Goal: Transaction & Acquisition: Purchase product/service

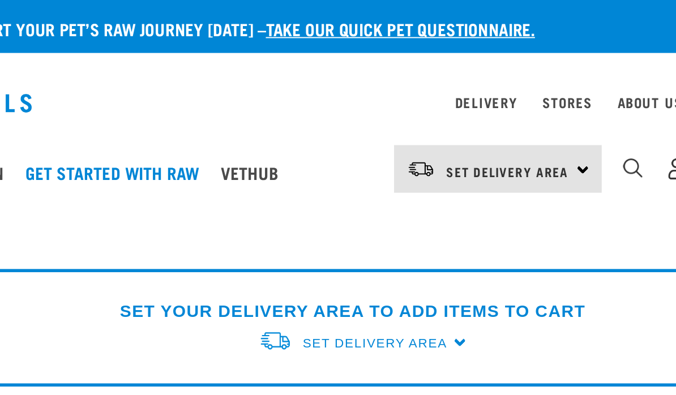
click at [455, 93] on span "Set Delivery Area" at bounding box center [488, 91] width 66 height 4
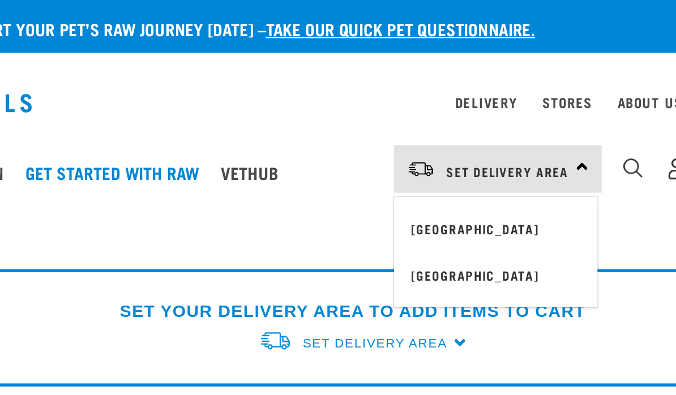
click at [428, 122] on link "[GEOGRAPHIC_DATA]" at bounding box center [482, 122] width 109 height 25
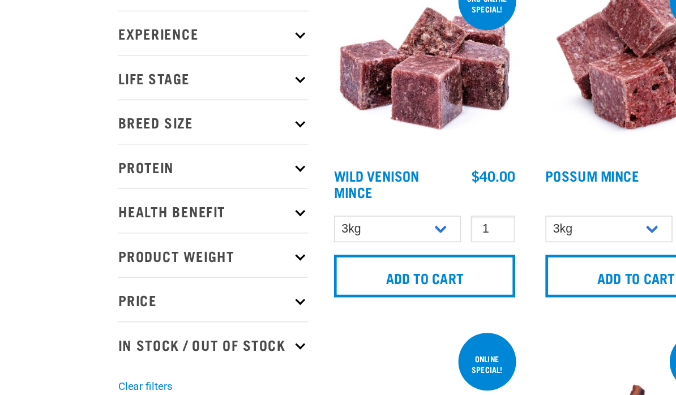
click at [196, 250] on p "Product Weight" at bounding box center [135, 264] width 121 height 28
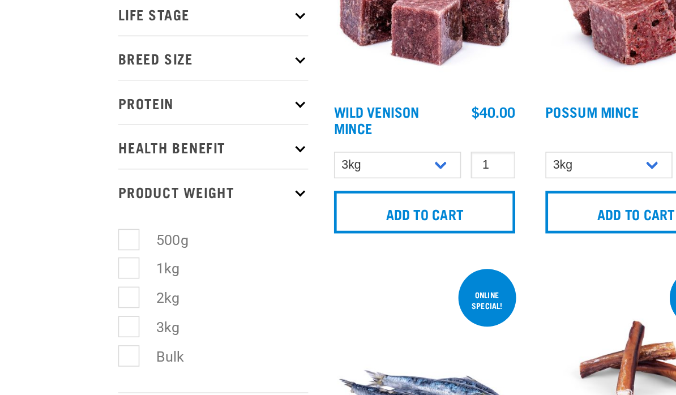
scroll to position [31, 0]
click at [86, 332] on label "Bulk" at bounding box center [102, 339] width 40 height 14
click at [83, 333] on input "Bulk" at bounding box center [78, 336] width 7 height 7
checkbox input "true"
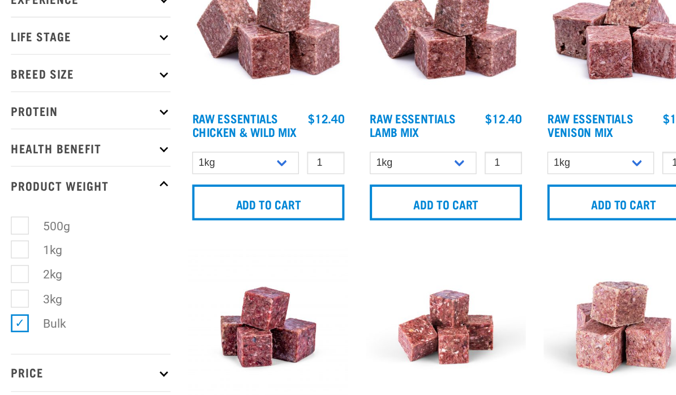
scroll to position [70, 0]
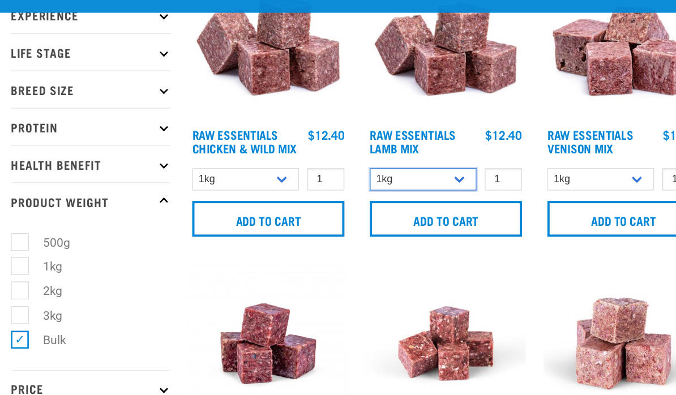
click at [348, 169] on select "1kg 3kg Bulk (10kg)" at bounding box center [388, 178] width 81 height 18
select select "341961"
click at [365, 194] on input "Add to cart" at bounding box center [406, 207] width 116 height 27
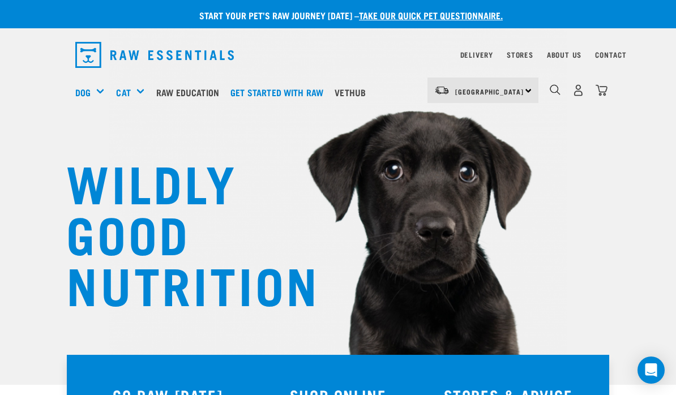
click at [488, 53] on link "Delivery" at bounding box center [476, 55] width 33 height 4
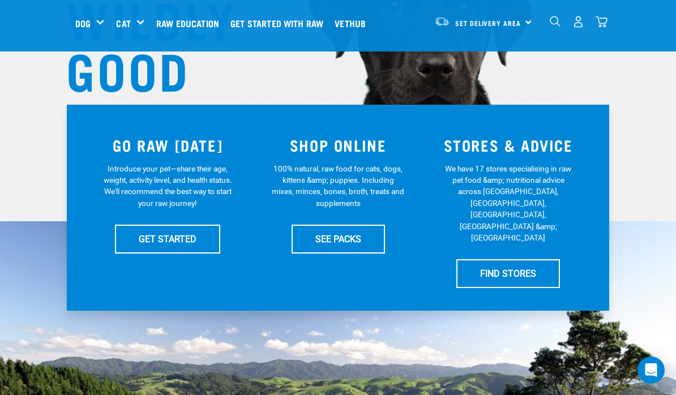
scroll to position [160, 0]
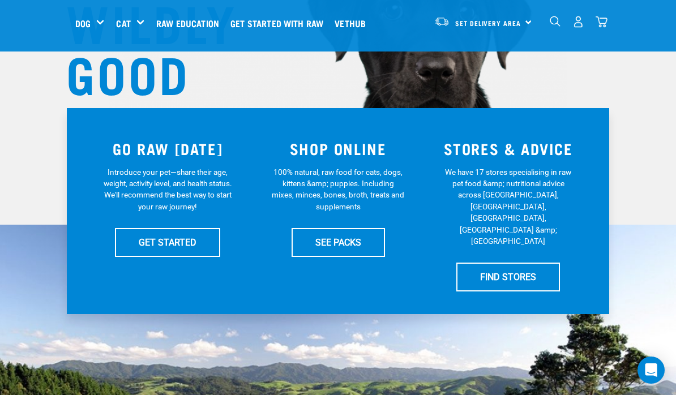
click at [364, 245] on link "SEE PACKS" at bounding box center [338, 242] width 93 height 28
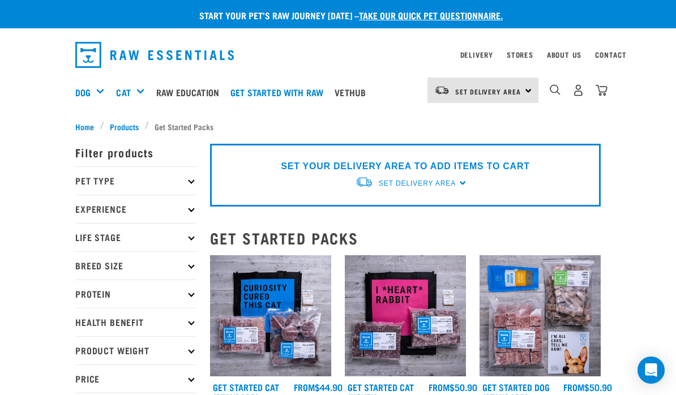
click at [182, 346] on p "Product Weight" at bounding box center [135, 350] width 121 height 28
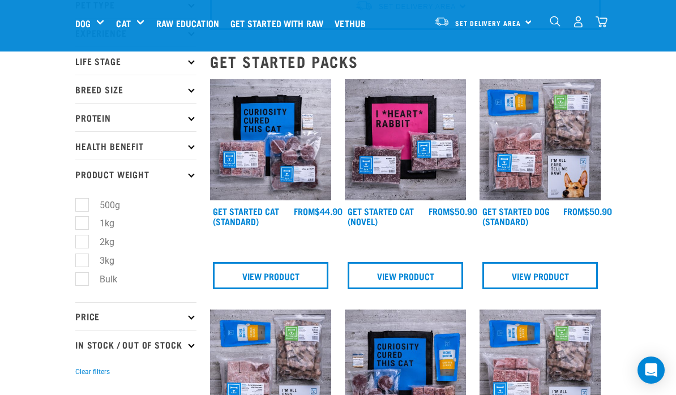
scroll to position [89, 0]
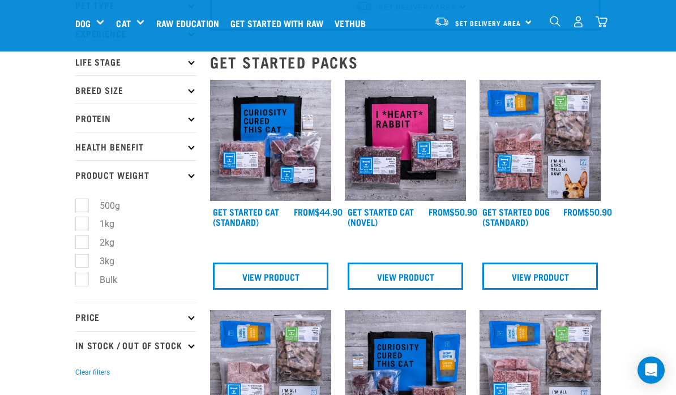
click at [88, 282] on label "Bulk" at bounding box center [102, 280] width 40 height 14
click at [83, 282] on input "Bulk" at bounding box center [78, 277] width 7 height 7
checkbox input "true"
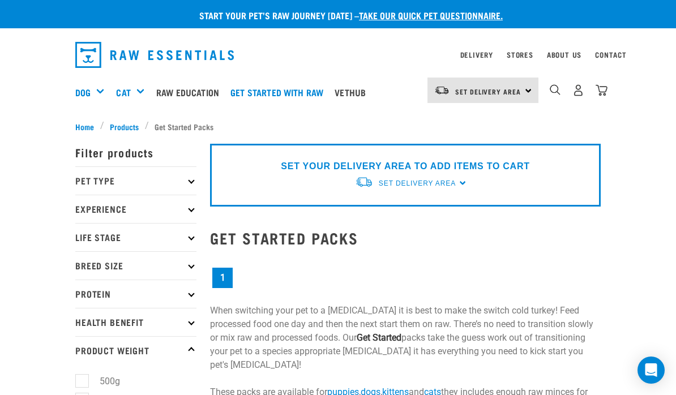
click at [447, 185] on span "Set Delivery Area" at bounding box center [417, 184] width 77 height 8
click at [411, 208] on link "[GEOGRAPHIC_DATA]" at bounding box center [411, 210] width 113 height 19
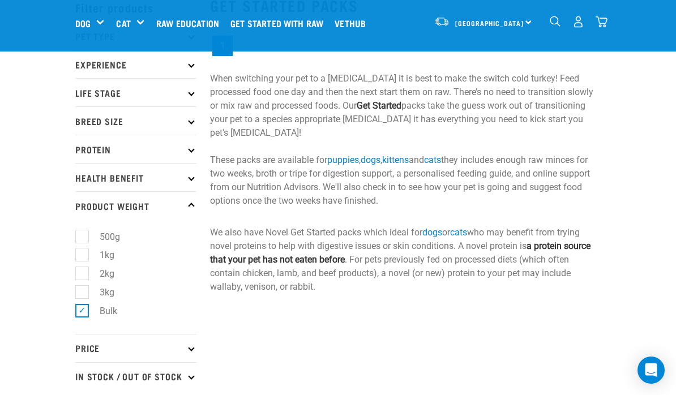
scroll to position [61, 0]
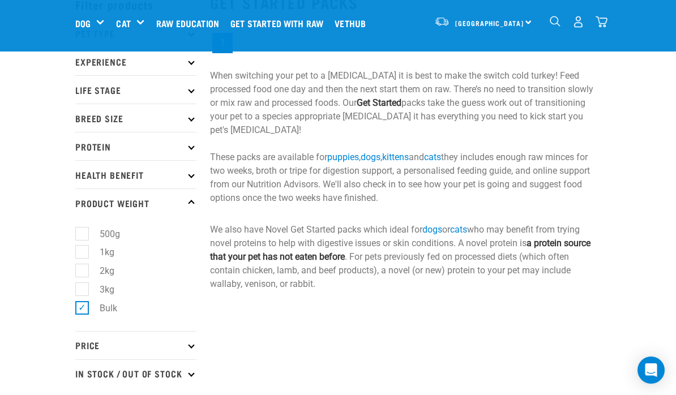
click at [88, 287] on label "3kg" at bounding box center [100, 290] width 37 height 14
click at [83, 287] on input "3kg" at bounding box center [78, 287] width 7 height 7
checkbox input "true"
click at [89, 301] on label "Bulk" at bounding box center [102, 308] width 40 height 14
click at [83, 302] on input "Bulk" at bounding box center [78, 305] width 7 height 7
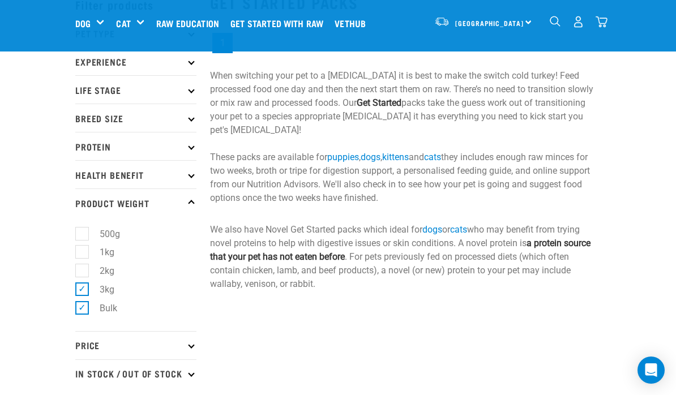
checkbox input "false"
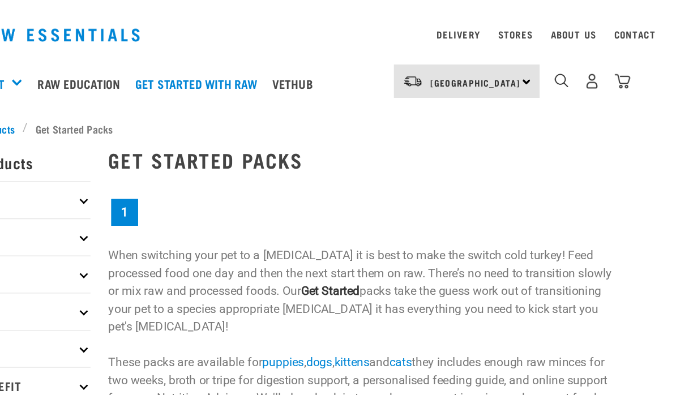
click at [0, 0] on div "Bulk Frozen" at bounding box center [0, 0] width 0 height 0
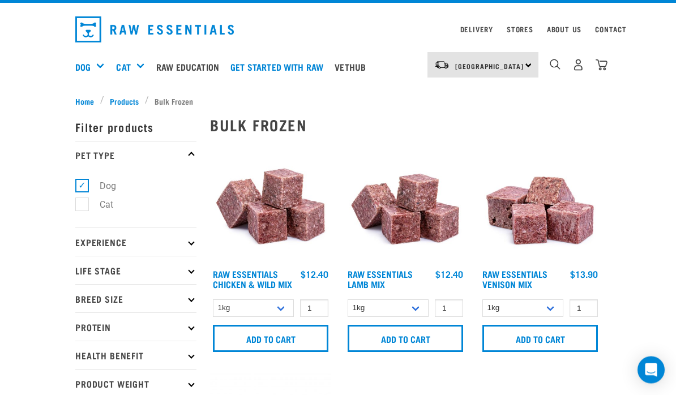
scroll to position [31, 0]
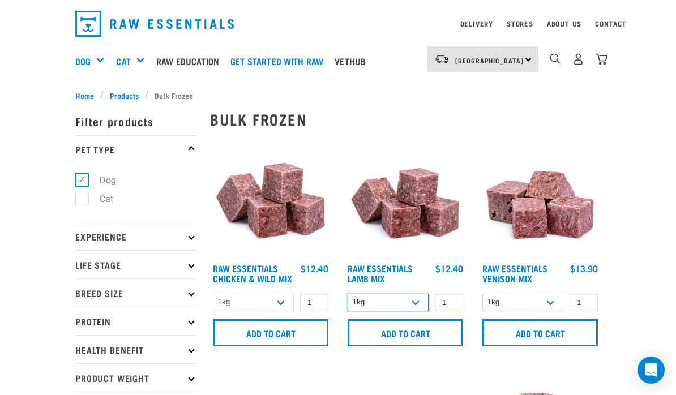
click at [417, 300] on select "1kg 3kg Bulk (10kg)" at bounding box center [388, 303] width 81 height 18
select select "341961"
click at [431, 333] on input "Add to cart" at bounding box center [406, 332] width 116 height 27
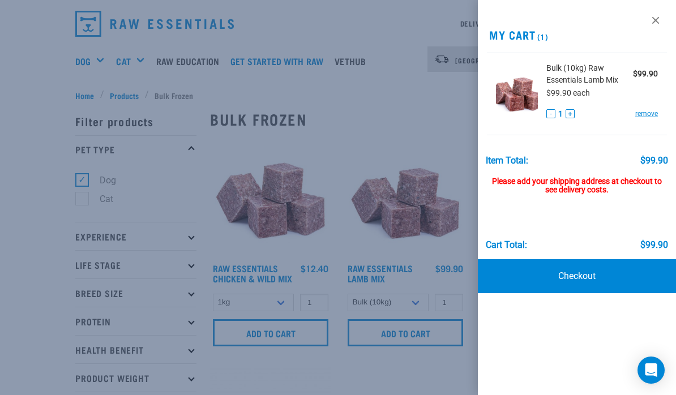
click at [612, 271] on link "Checkout" at bounding box center [577, 276] width 198 height 34
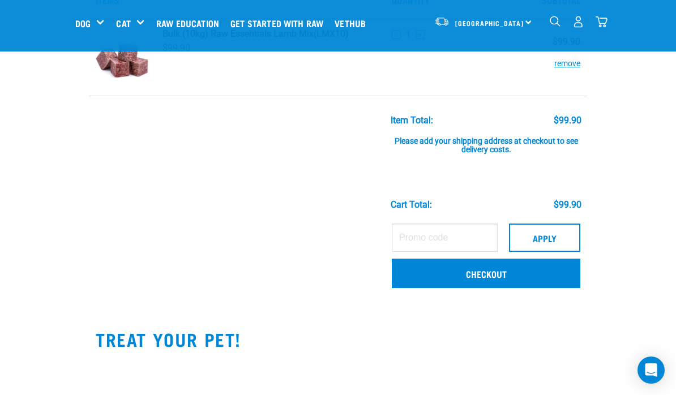
scroll to position [80, 0]
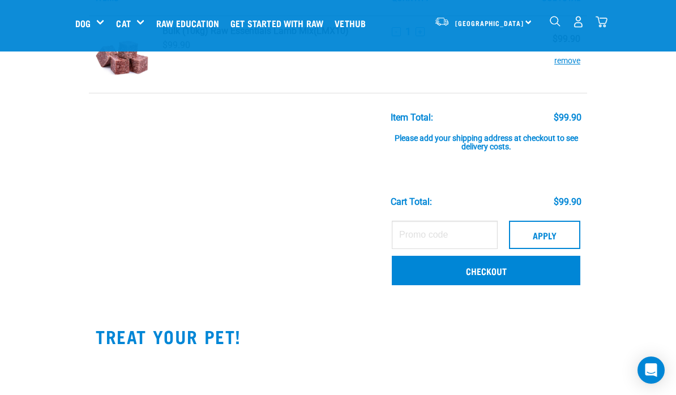
click at [524, 266] on link "Checkout" at bounding box center [486, 270] width 189 height 29
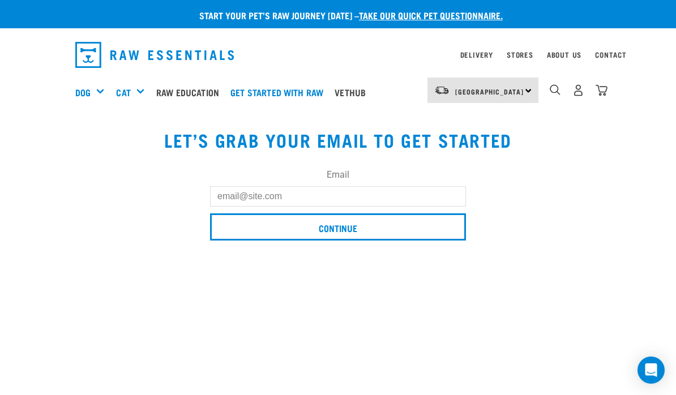
click at [382, 202] on input "Email" at bounding box center [338, 196] width 256 height 20
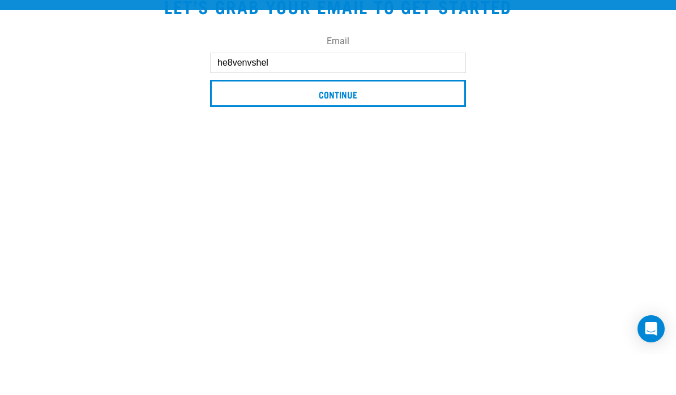
type input "he8venvshell"
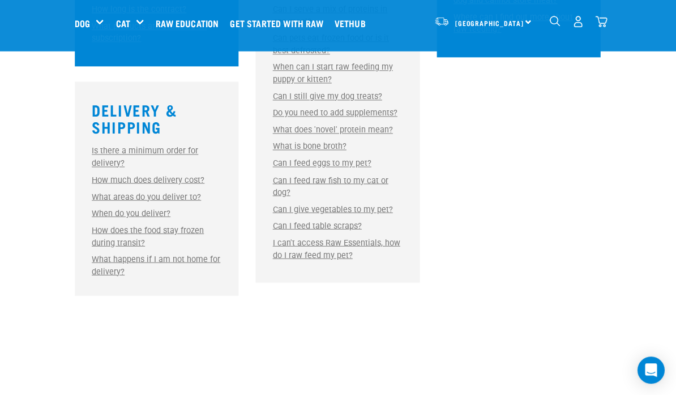
scroll to position [854, 0]
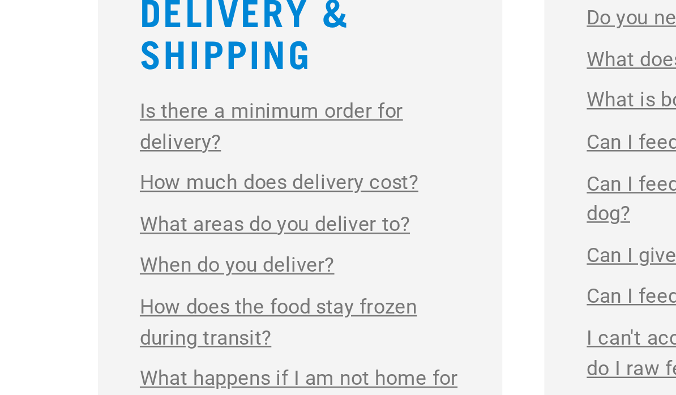
click at [135, 156] on link "How much does delivery cost?" at bounding box center [148, 161] width 113 height 10
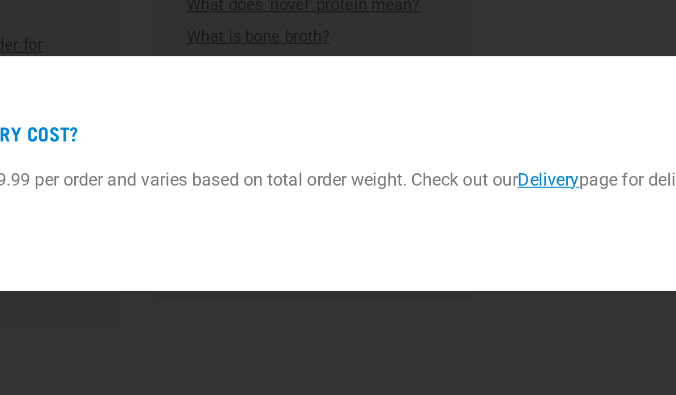
click at [444, 195] on link "Delivery" at bounding box center [460, 200] width 32 height 11
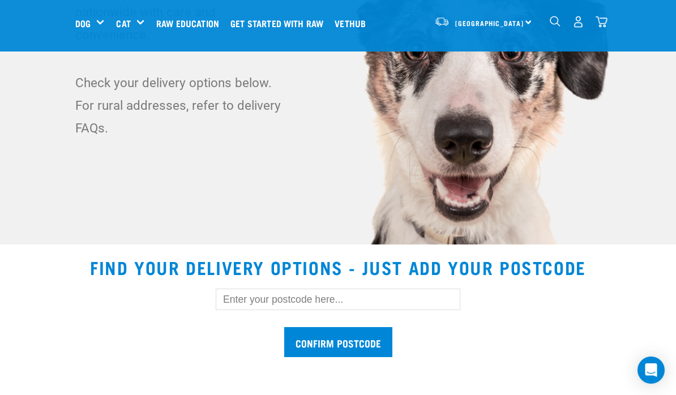
scroll to position [143, 0]
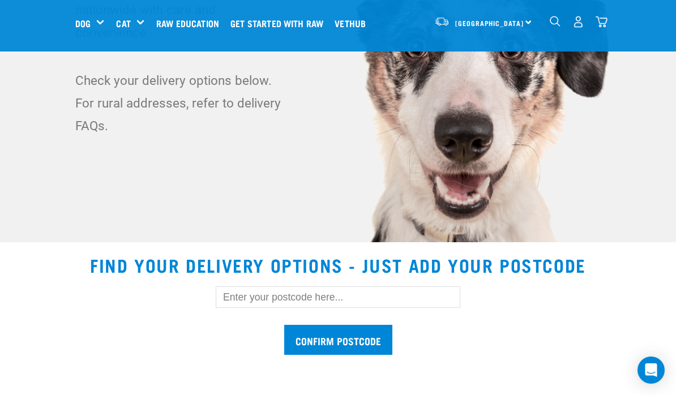
click at [340, 295] on input "text" at bounding box center [338, 298] width 245 height 22
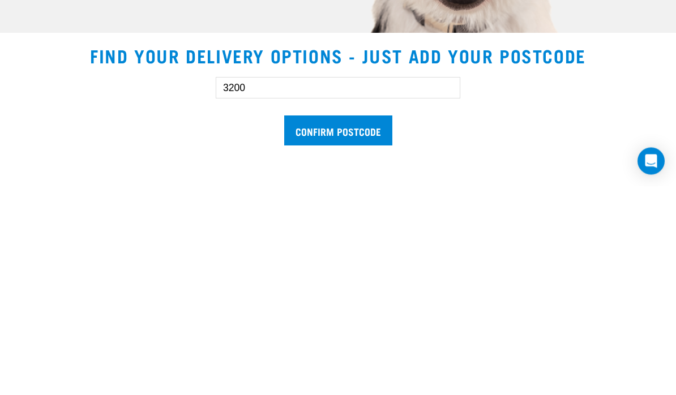
type input "3200"
click at [361, 325] on input "Confirm postcode" at bounding box center [338, 340] width 108 height 30
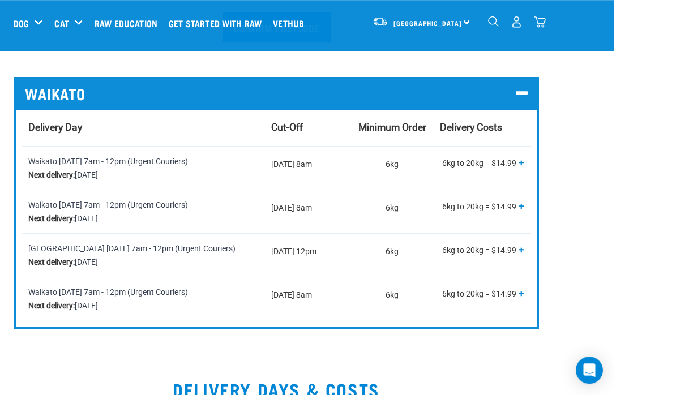
scroll to position [396, 0]
